Goal: Leave review/rating: Leave review/rating

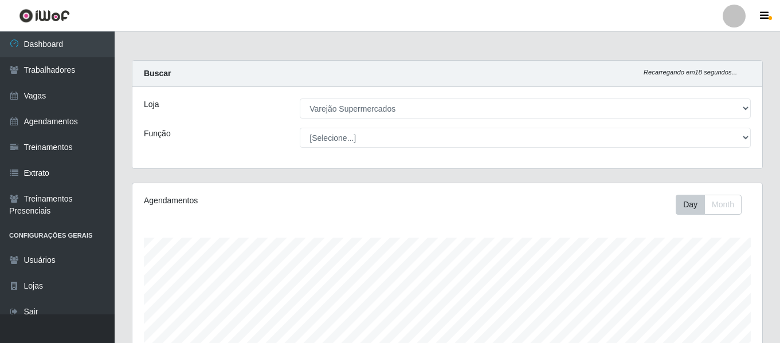
select select "237"
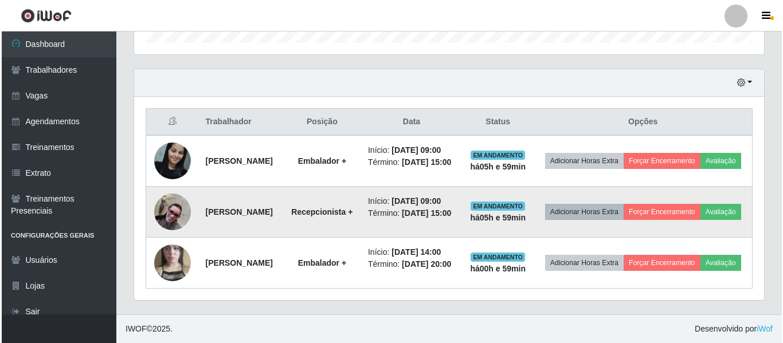
scroll to position [238, 630]
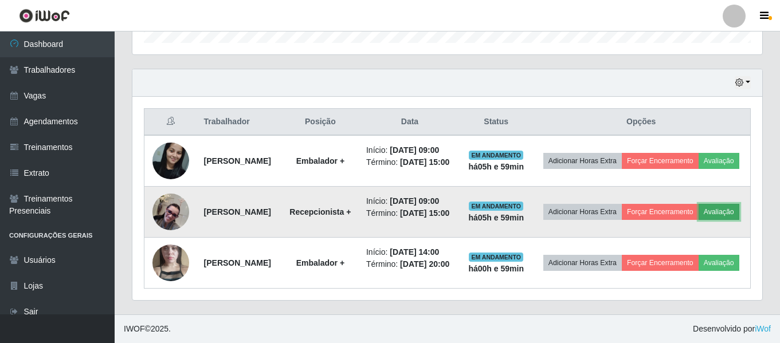
click at [699, 204] on button "Avaliação" at bounding box center [719, 212] width 41 height 16
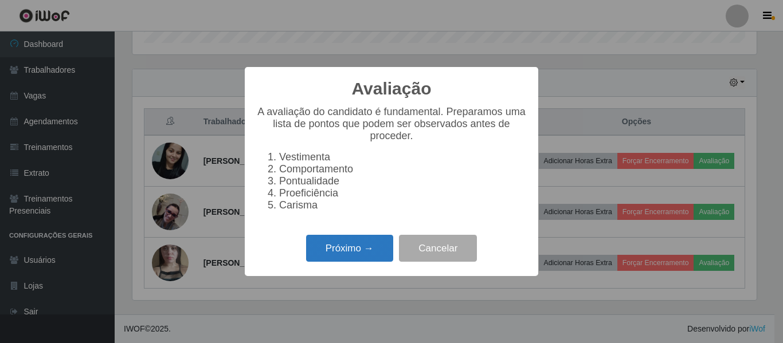
click at [377, 245] on button "Próximo →" at bounding box center [349, 248] width 87 height 27
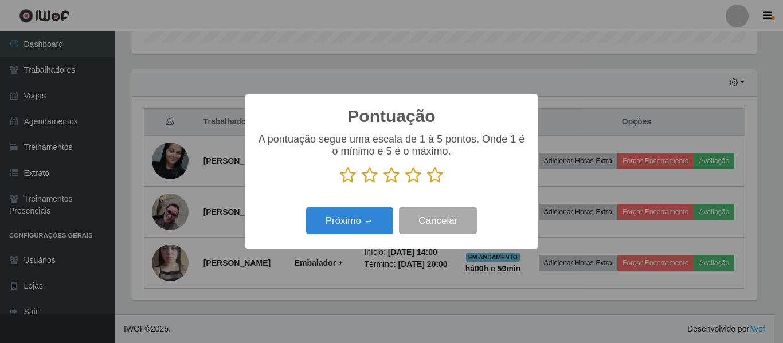
click at [393, 175] on icon at bounding box center [392, 175] width 16 height 17
click at [384, 184] on input "radio" at bounding box center [384, 184] width 0 height 0
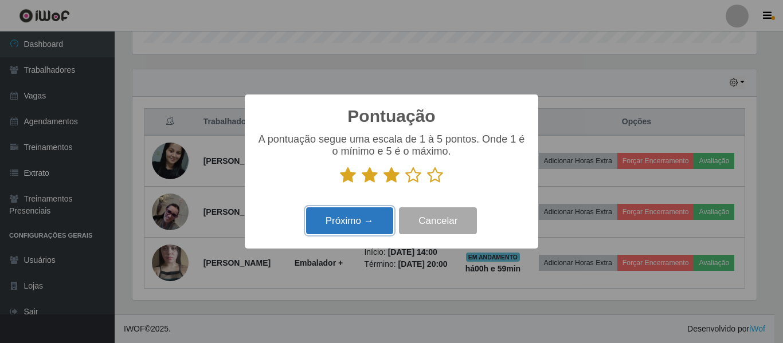
click at [358, 216] on button "Próximo →" at bounding box center [349, 221] width 87 height 27
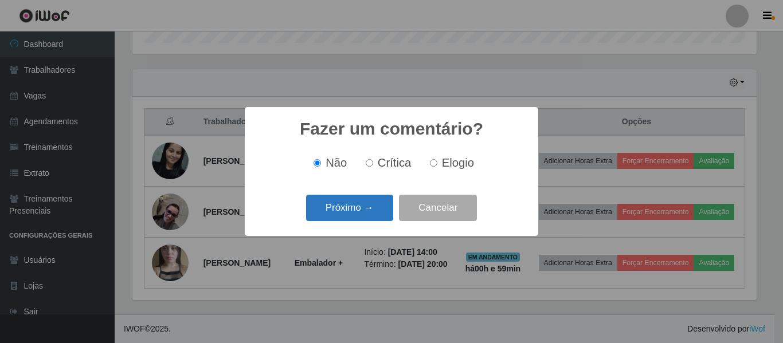
click at [354, 216] on button "Próximo →" at bounding box center [349, 208] width 87 height 27
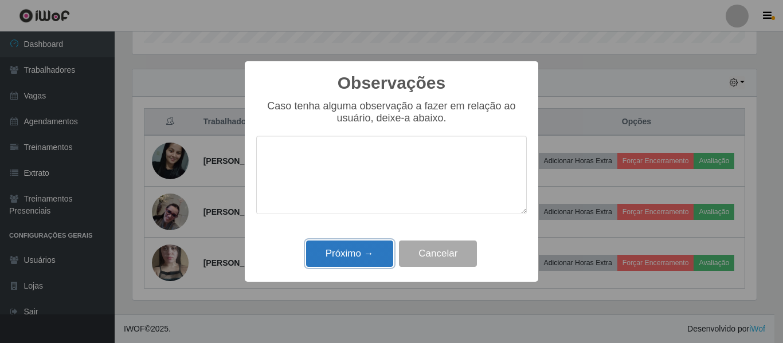
click at [357, 260] on button "Próximo →" at bounding box center [349, 254] width 87 height 27
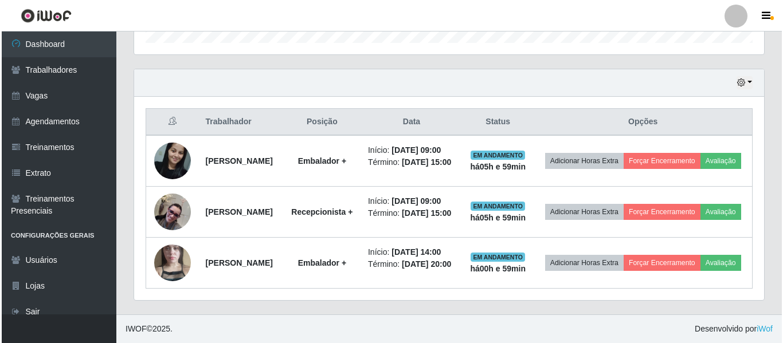
scroll to position [238, 630]
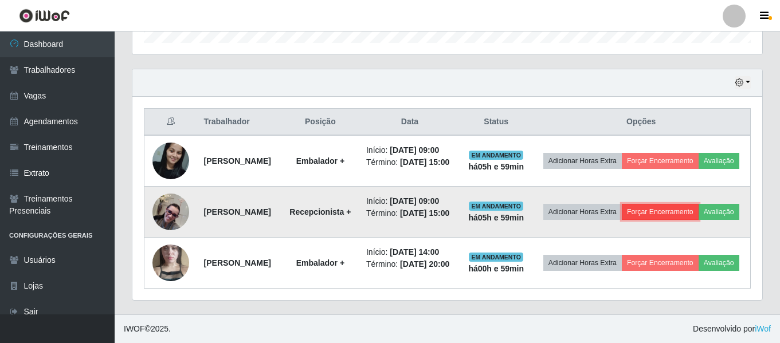
click at [674, 204] on button "Forçar Encerramento" at bounding box center [660, 212] width 77 height 16
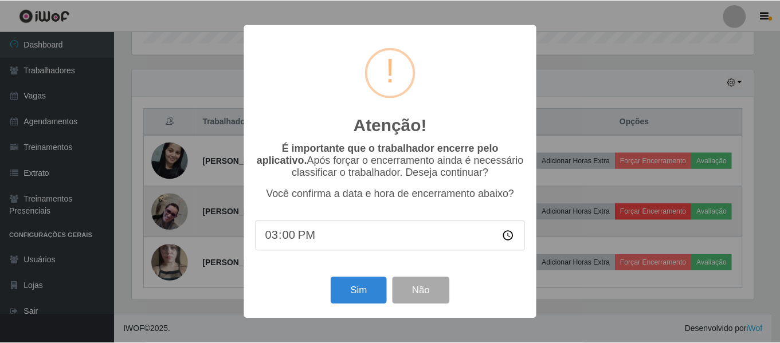
scroll to position [238, 624]
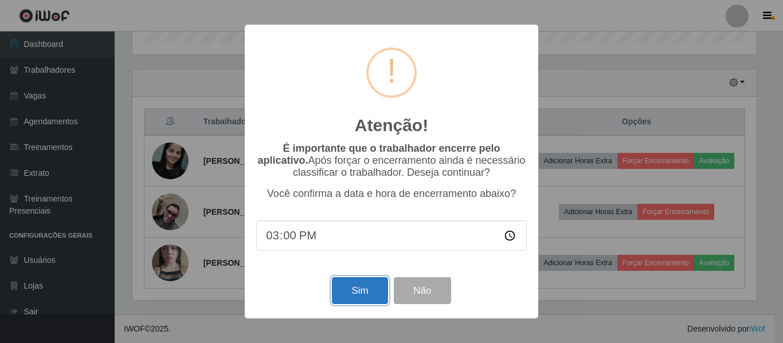
click at [354, 292] on button "Sim" at bounding box center [360, 290] width 56 height 27
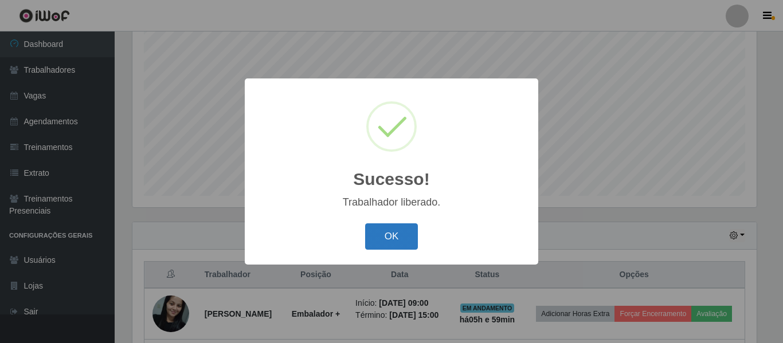
click at [377, 231] on button "OK" at bounding box center [391, 237] width 53 height 27
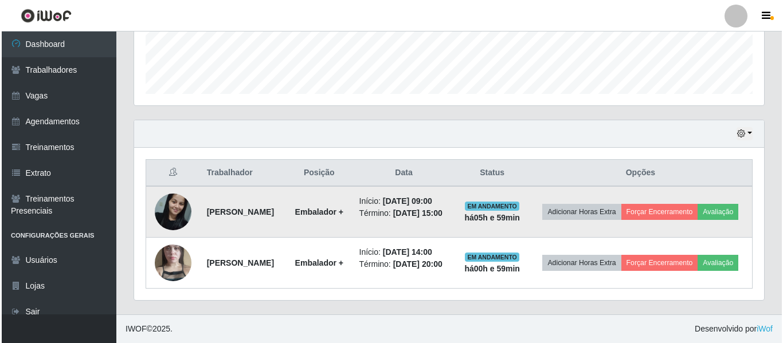
scroll to position [333, 0]
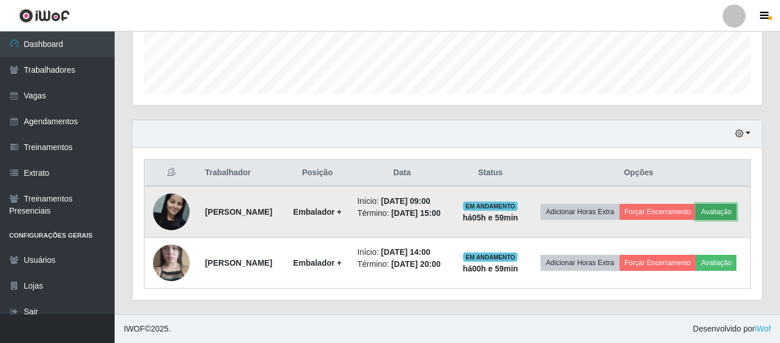
click at [696, 206] on button "Avaliação" at bounding box center [716, 212] width 41 height 16
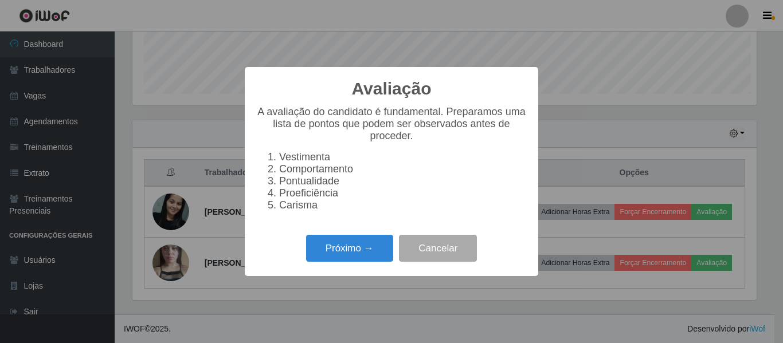
scroll to position [238, 624]
click at [321, 262] on button "Próximo →" at bounding box center [349, 248] width 87 height 27
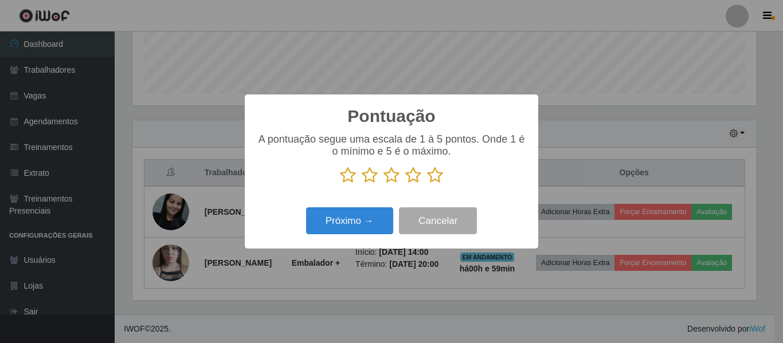
click at [414, 178] on icon at bounding box center [413, 175] width 16 height 17
click at [405, 184] on input "radio" at bounding box center [405, 184] width 0 height 0
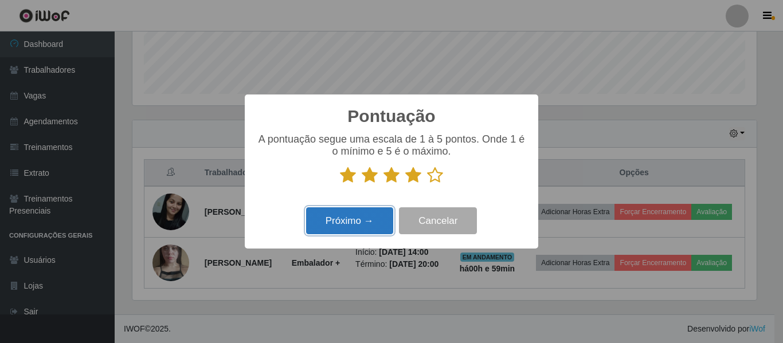
click at [342, 216] on button "Próximo →" at bounding box center [349, 221] width 87 height 27
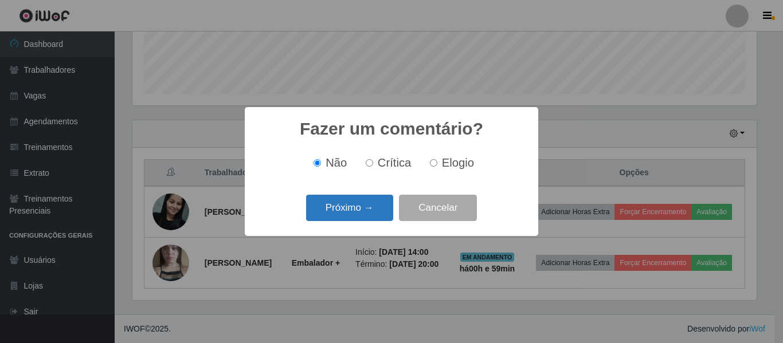
click at [343, 213] on button "Próximo →" at bounding box center [349, 208] width 87 height 27
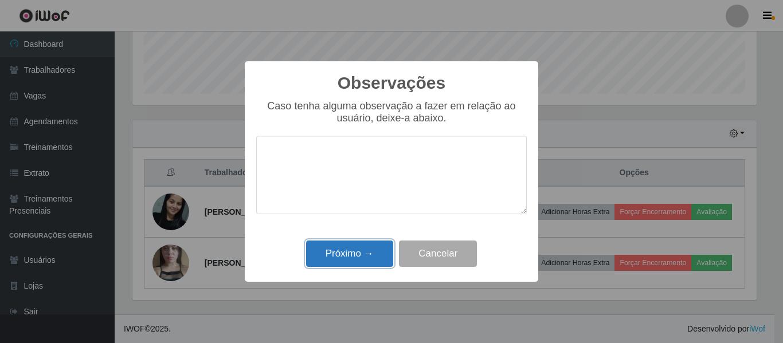
click at [346, 249] on button "Próximo →" at bounding box center [349, 254] width 87 height 27
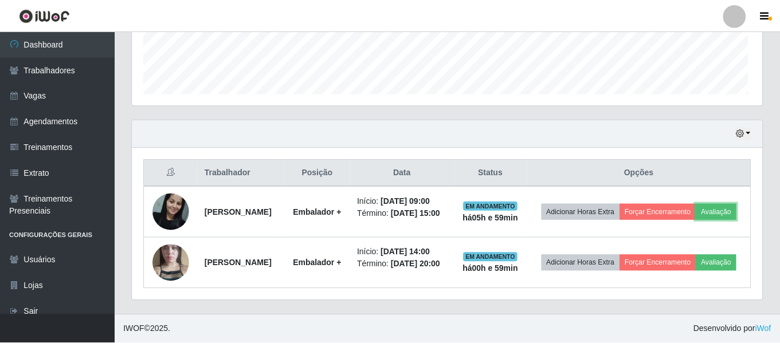
scroll to position [238, 630]
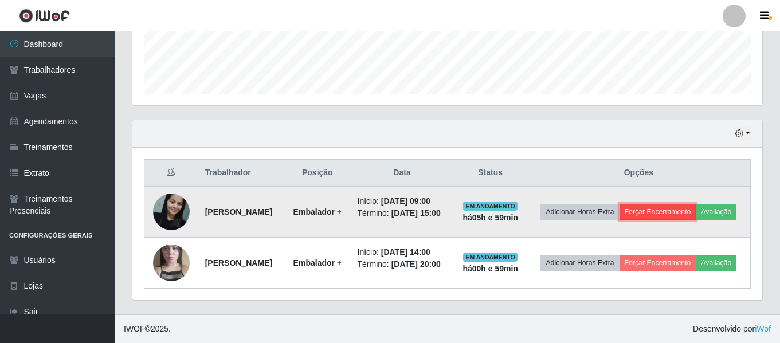
click at [668, 204] on button "Forçar Encerramento" at bounding box center [658, 212] width 77 height 16
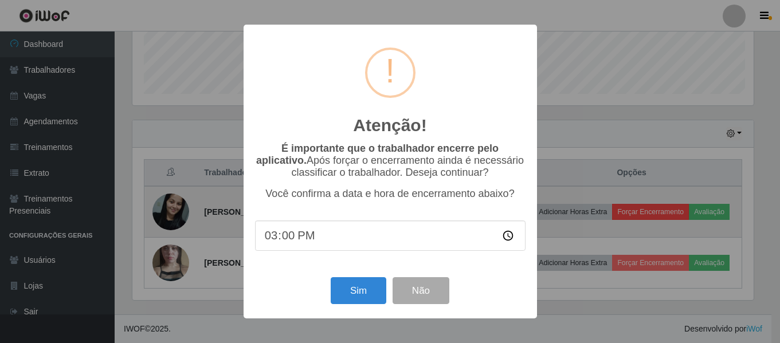
scroll to position [238, 624]
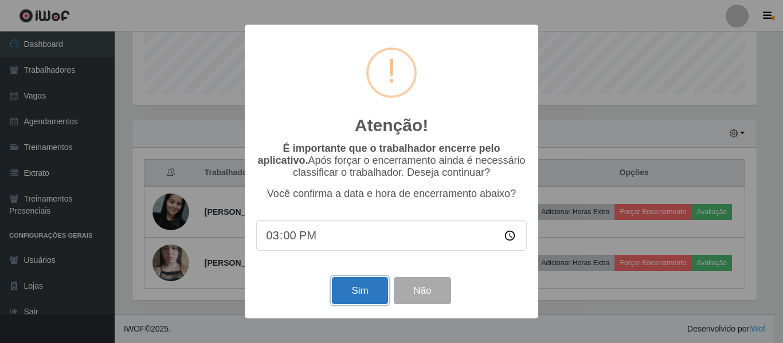
click at [350, 300] on button "Sim" at bounding box center [360, 290] width 56 height 27
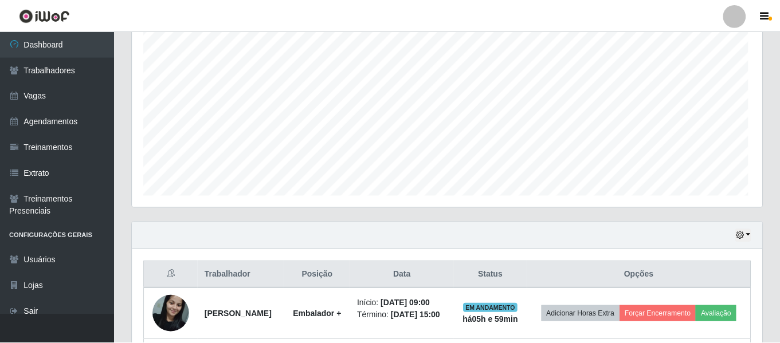
scroll to position [0, 0]
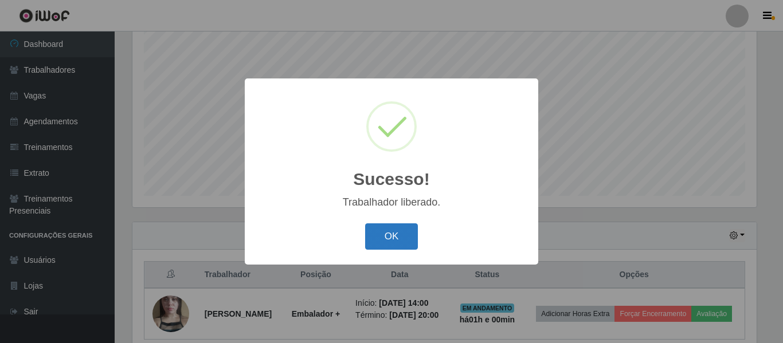
click at [381, 233] on button "OK" at bounding box center [391, 237] width 53 height 27
